Goal: Transaction & Acquisition: Purchase product/service

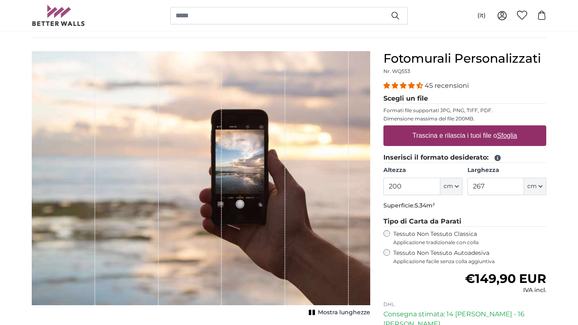
scroll to position [55, 0]
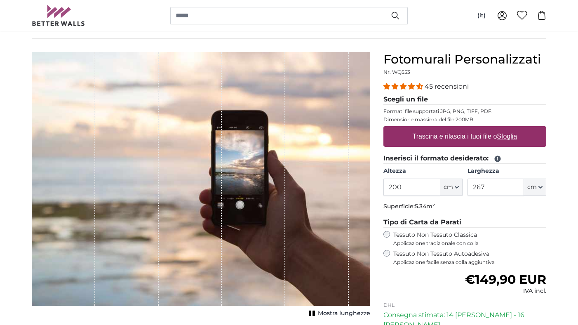
click at [509, 133] on u "Sfoglia" at bounding box center [507, 136] width 20 height 7
click at [509, 129] on input "Trascina e rilascia i tuoi file o Sfoglia" at bounding box center [464, 127] width 163 height 2
type input "**********"
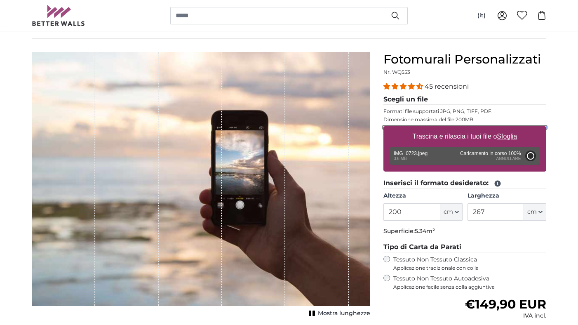
type input "186"
type input "331.1"
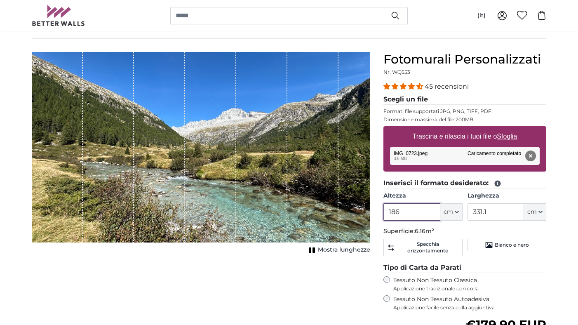
click at [400, 209] on input "186" at bounding box center [411, 211] width 56 height 17
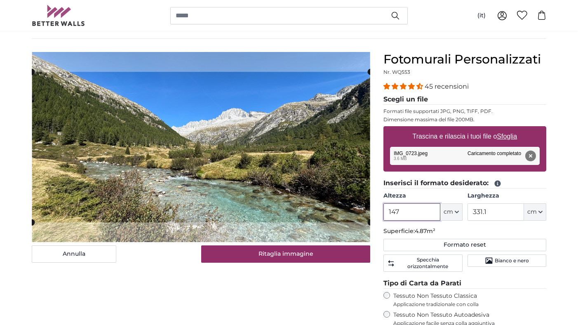
type input "147"
click at [486, 213] on input "331.1" at bounding box center [496, 211] width 56 height 17
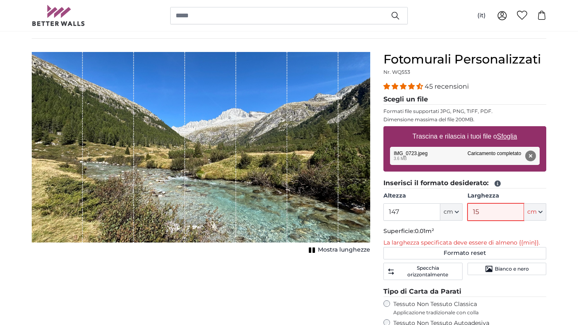
type input "150"
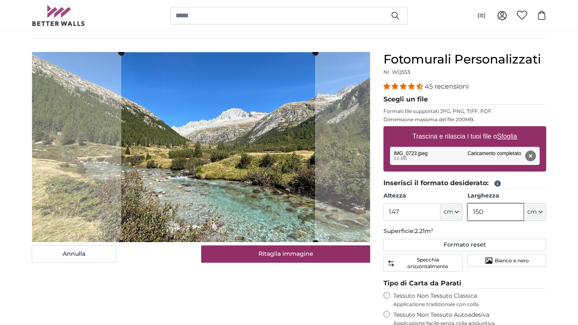
click at [256, 161] on cropper-handle at bounding box center [218, 147] width 194 height 190
type input "150"
click at [298, 288] on div "[PERSON_NAME] immagine Mostra lunghezze" at bounding box center [201, 265] width 352 height 426
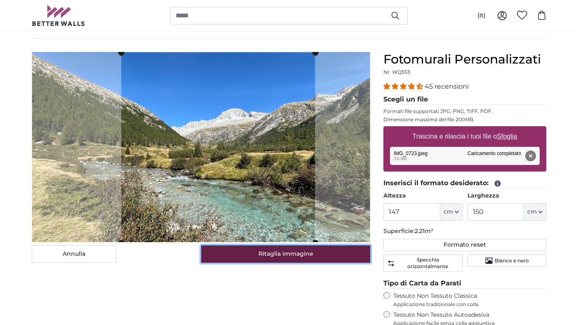
click at [295, 254] on button "Ritaglia immagine" at bounding box center [285, 253] width 169 height 17
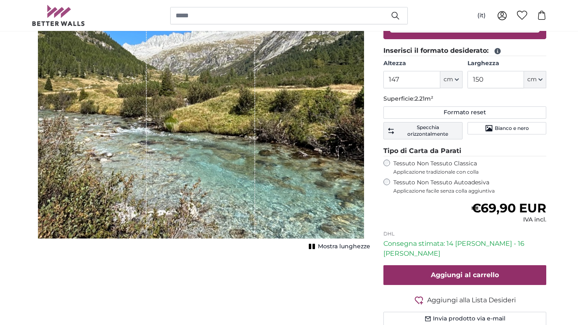
scroll to position [185, 0]
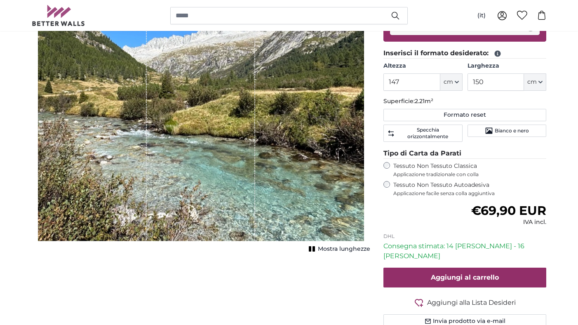
click at [345, 249] on span "Mostra lunghezze" at bounding box center [344, 249] width 52 height 8
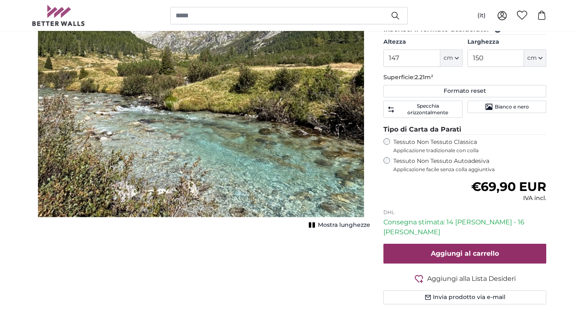
scroll to position [221, 0]
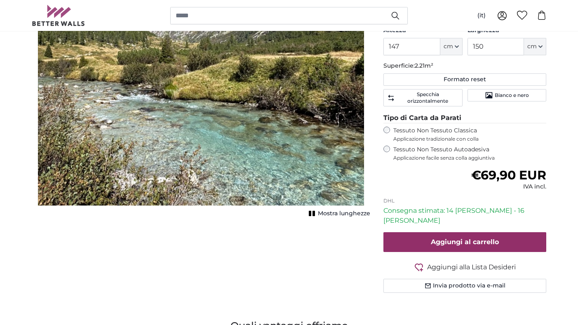
click at [326, 215] on span "Mostra lunghezze" at bounding box center [344, 213] width 52 height 8
